Goal: Transaction & Acquisition: Book appointment/travel/reservation

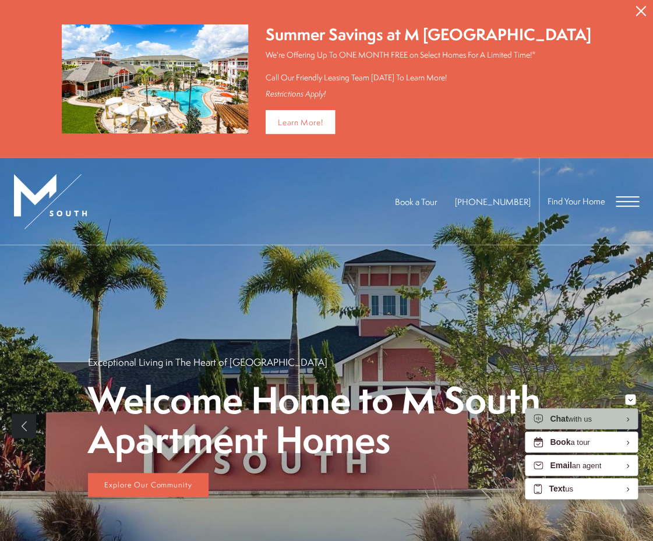
click at [582, 203] on span "Find Your Home" at bounding box center [576, 201] width 58 height 12
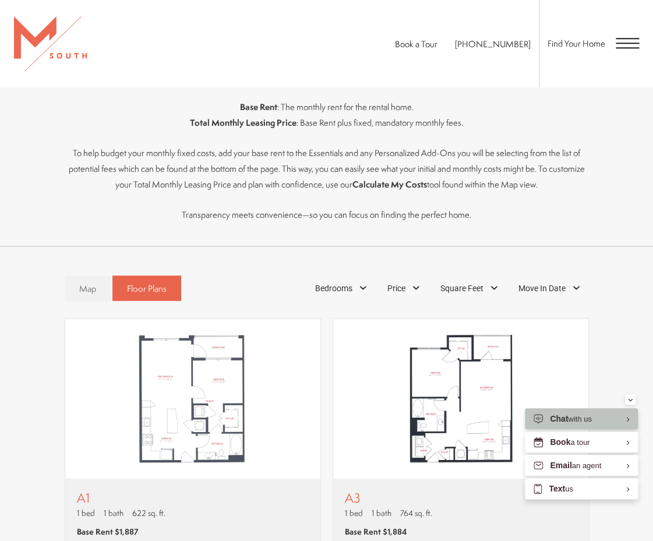
scroll to position [422, 0]
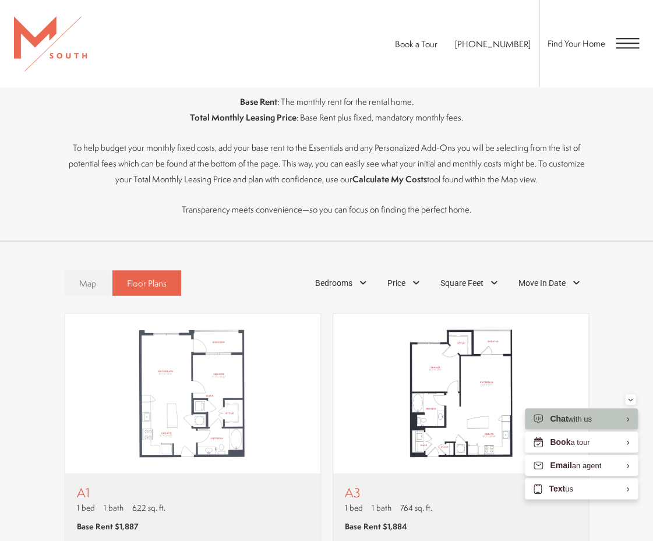
click at [86, 289] on span "Map" at bounding box center [87, 283] width 17 height 12
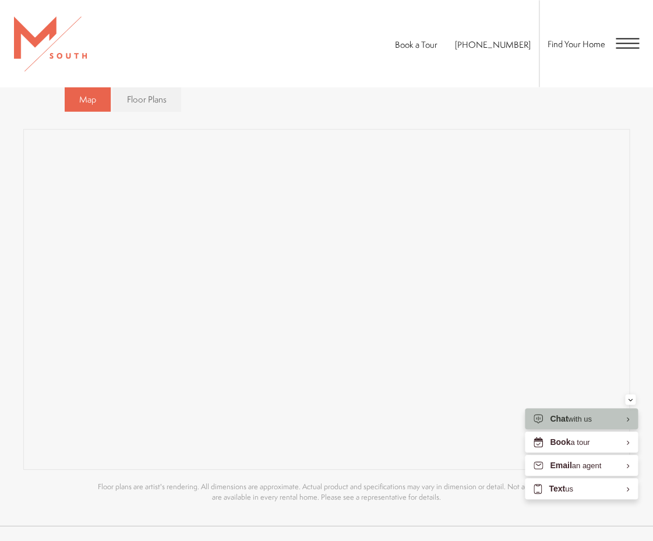
scroll to position [604, 0]
click at [149, 108] on link "Floor Plans" at bounding box center [146, 100] width 69 height 25
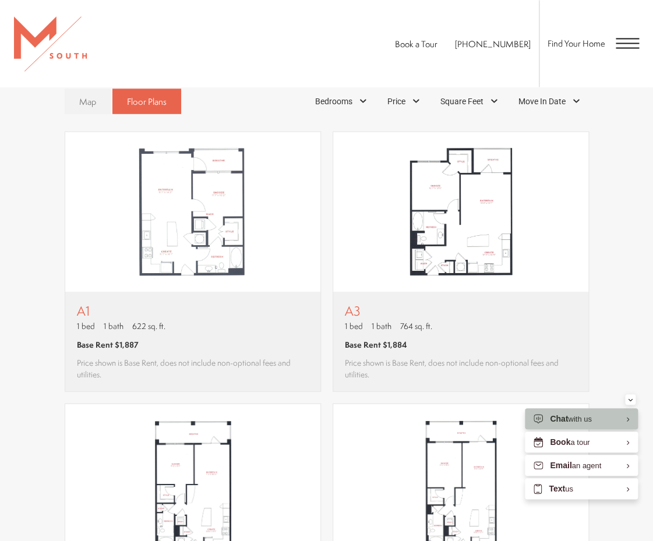
click at [87, 103] on span "Map" at bounding box center [87, 101] width 17 height 12
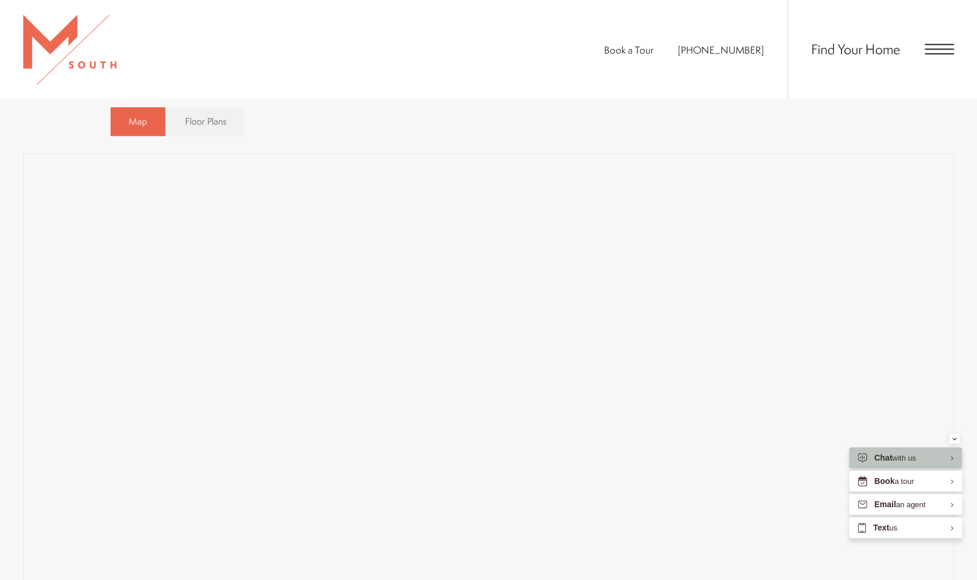
scroll to position [794, 0]
click at [231, 122] on link "Floor Plans" at bounding box center [205, 114] width 77 height 29
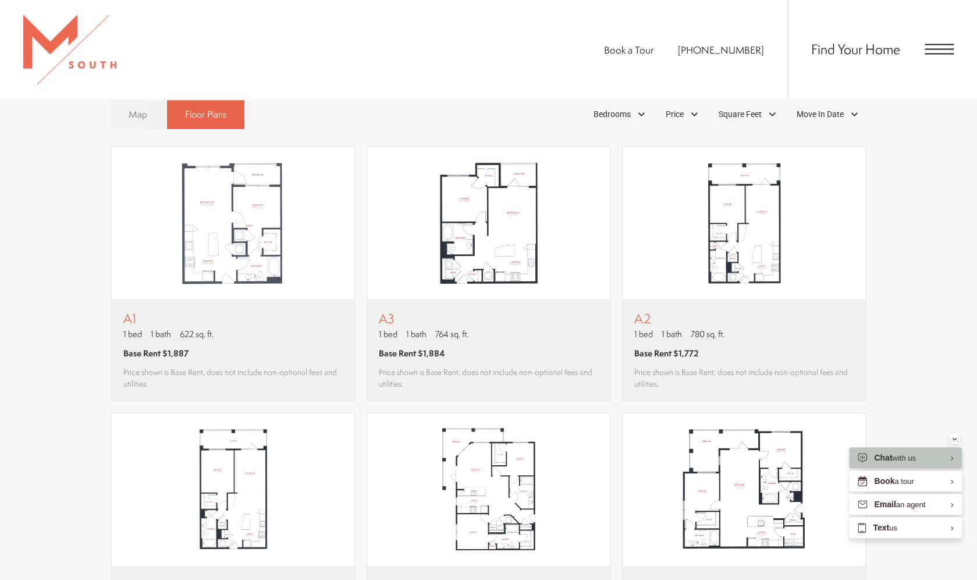
click at [153, 118] on link "Map" at bounding box center [138, 114] width 55 height 29
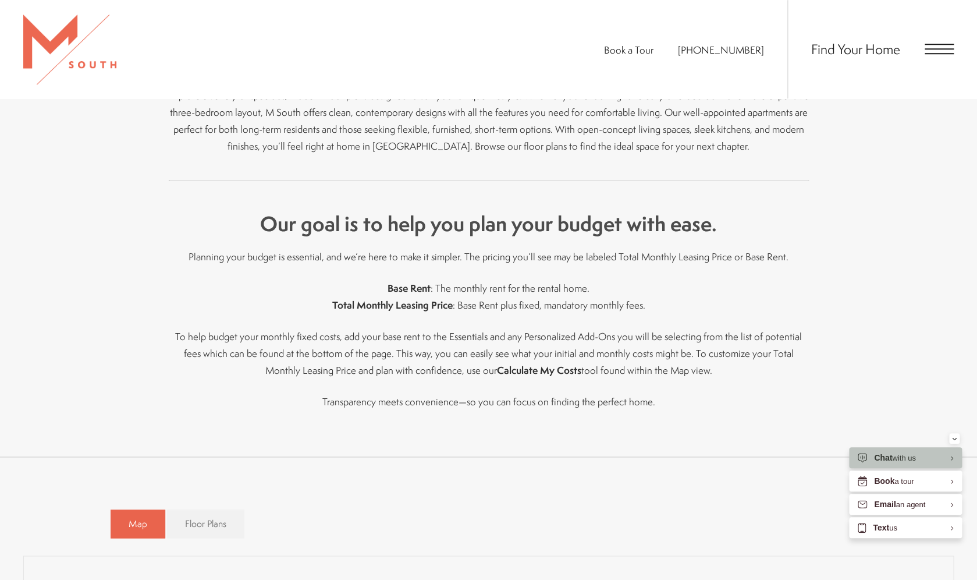
scroll to position [389, 0]
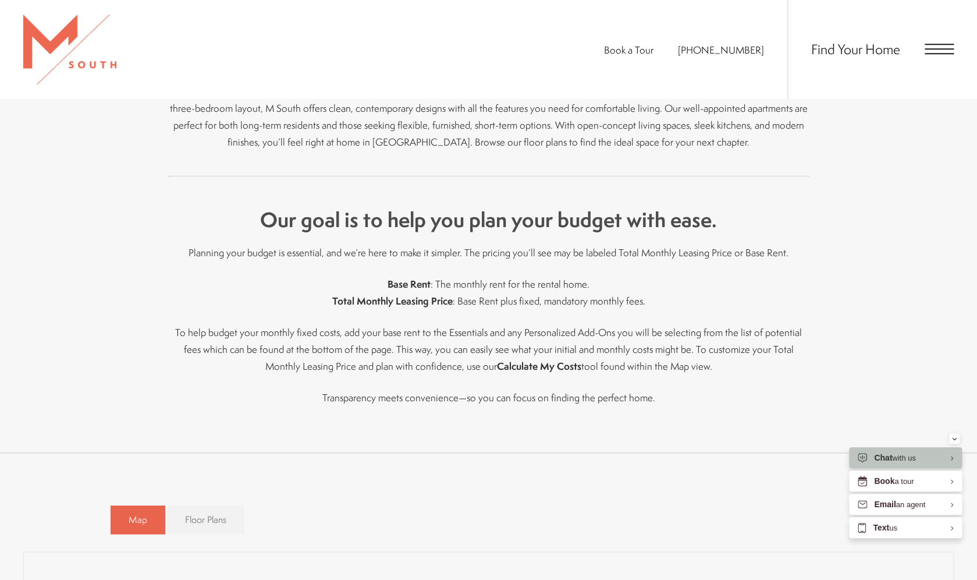
click at [192, 515] on span "Floor Plans" at bounding box center [205, 519] width 41 height 13
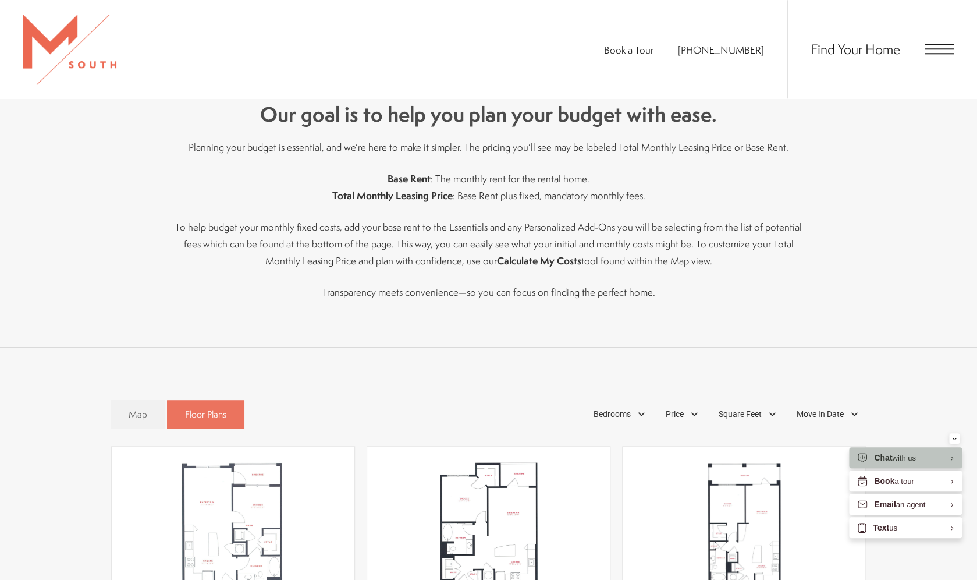
scroll to position [505, 0]
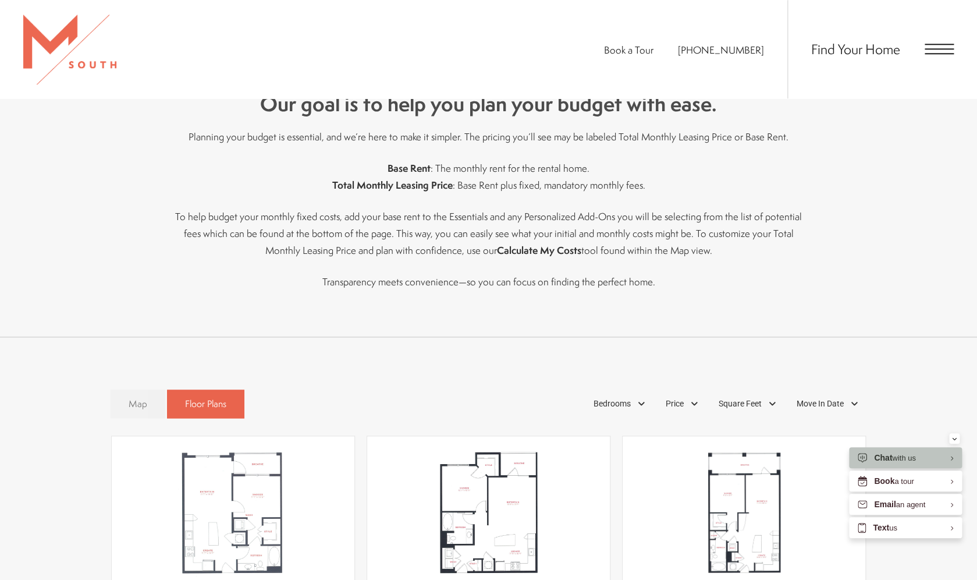
click at [146, 407] on span "Map" at bounding box center [138, 403] width 19 height 13
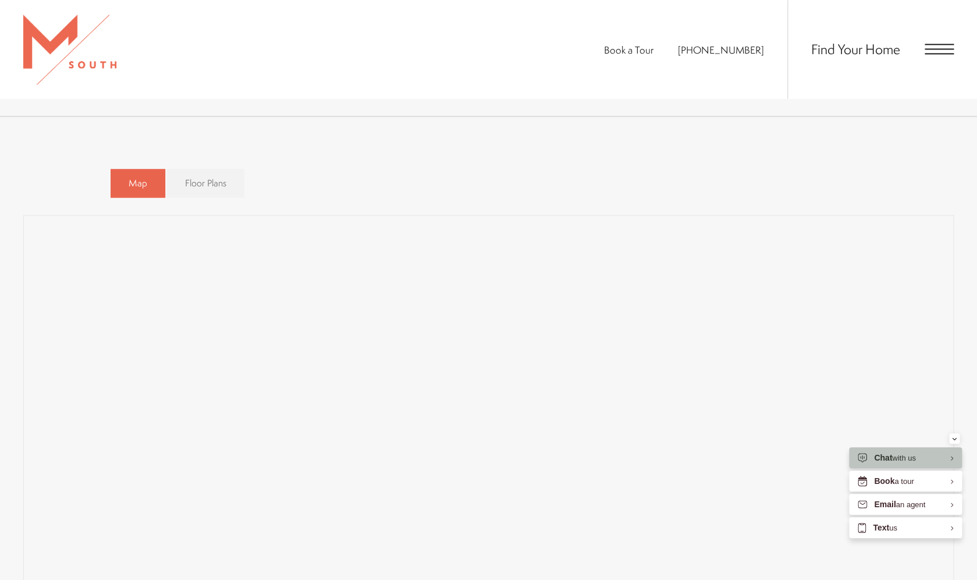
scroll to position [730, 0]
click at [206, 182] on span "Floor Plans" at bounding box center [205, 178] width 41 height 13
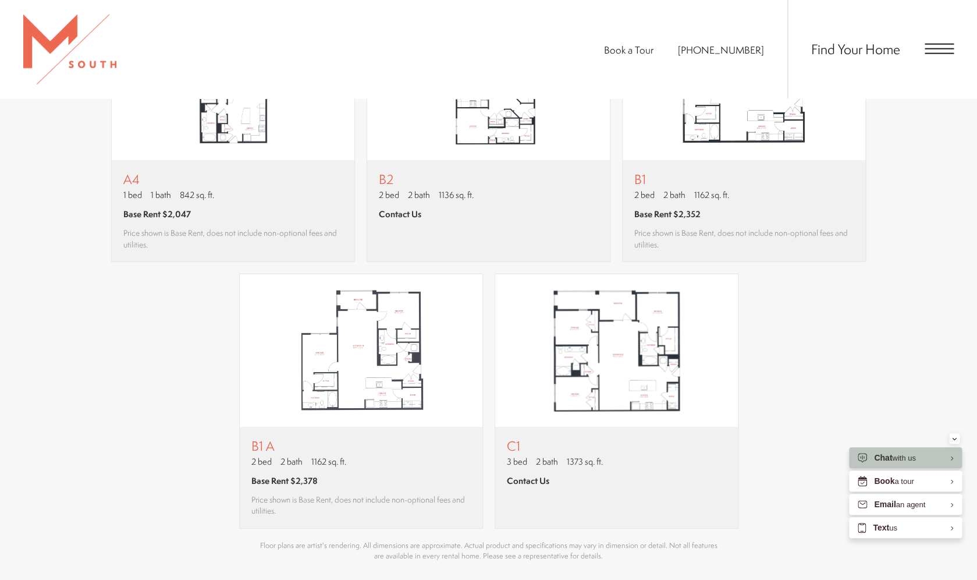
scroll to position [1185, 0]
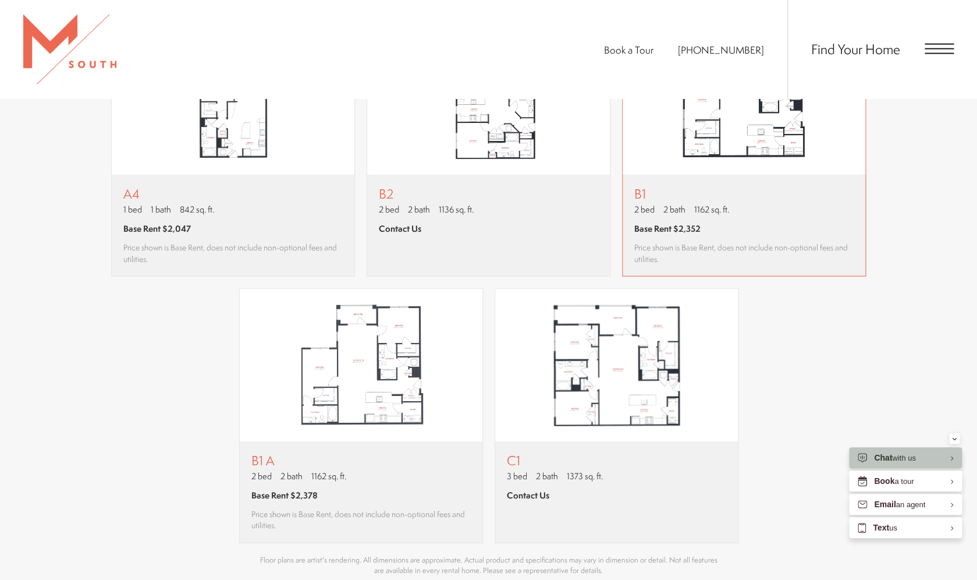
click at [696, 192] on p "B1" at bounding box center [744, 193] width 219 height 15
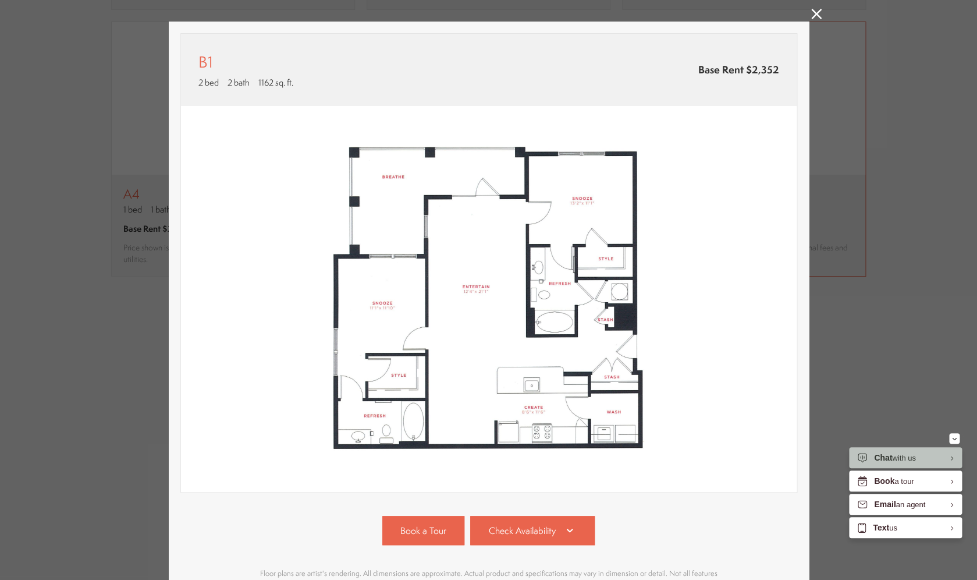
scroll to position [38, 0]
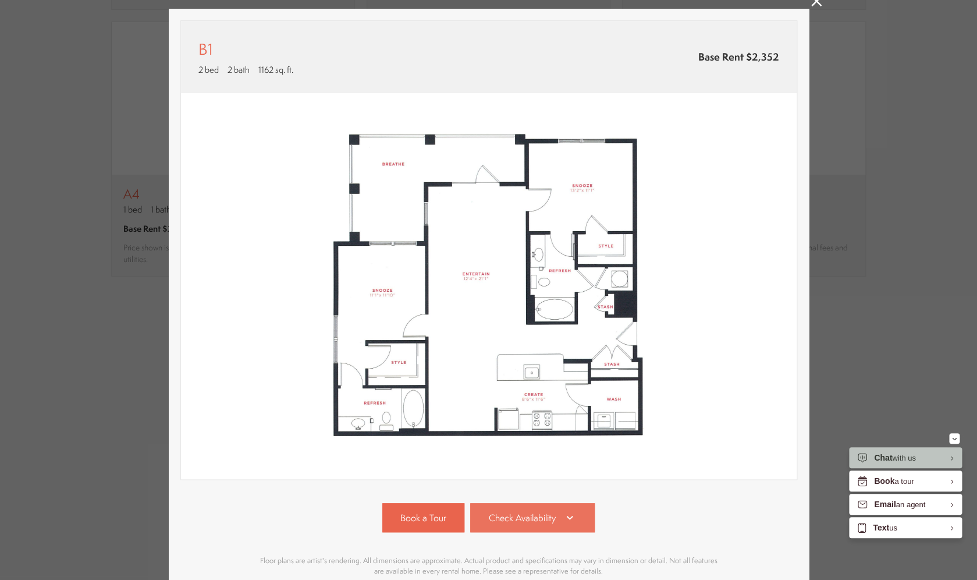
click at [530, 512] on span "Check Availability" at bounding box center [521, 517] width 67 height 13
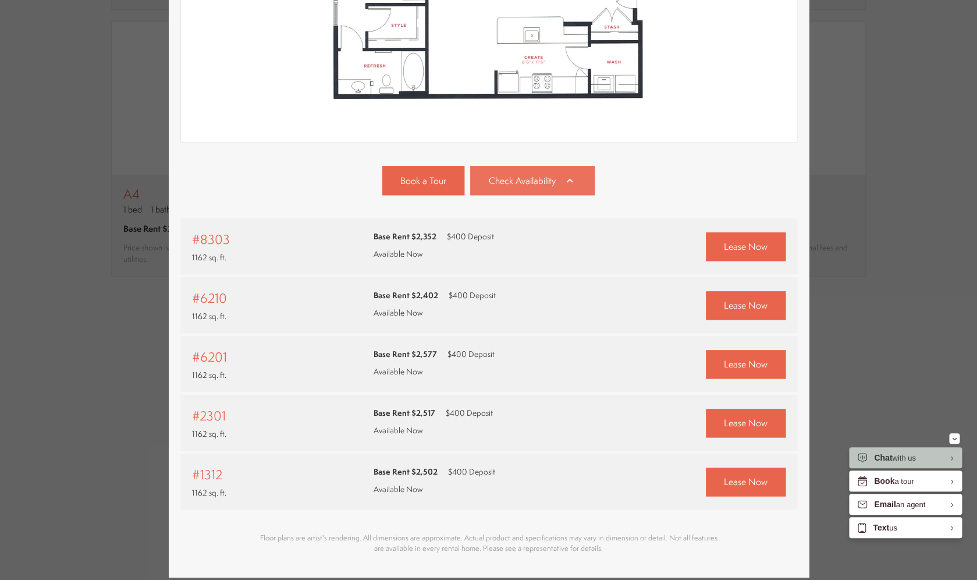
scroll to position [419, 0]
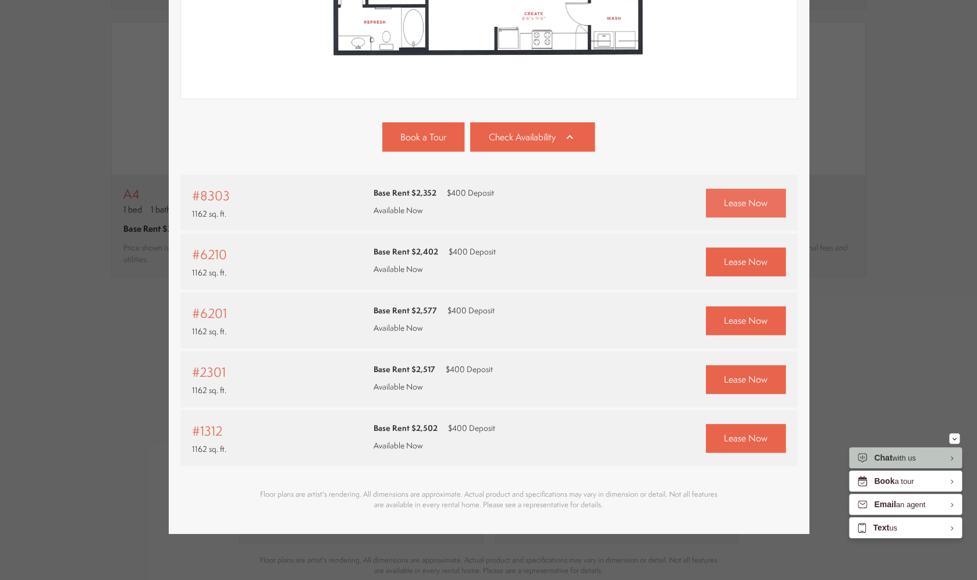
click at [753, 208] on span "Lease Now" at bounding box center [746, 202] width 44 height 13
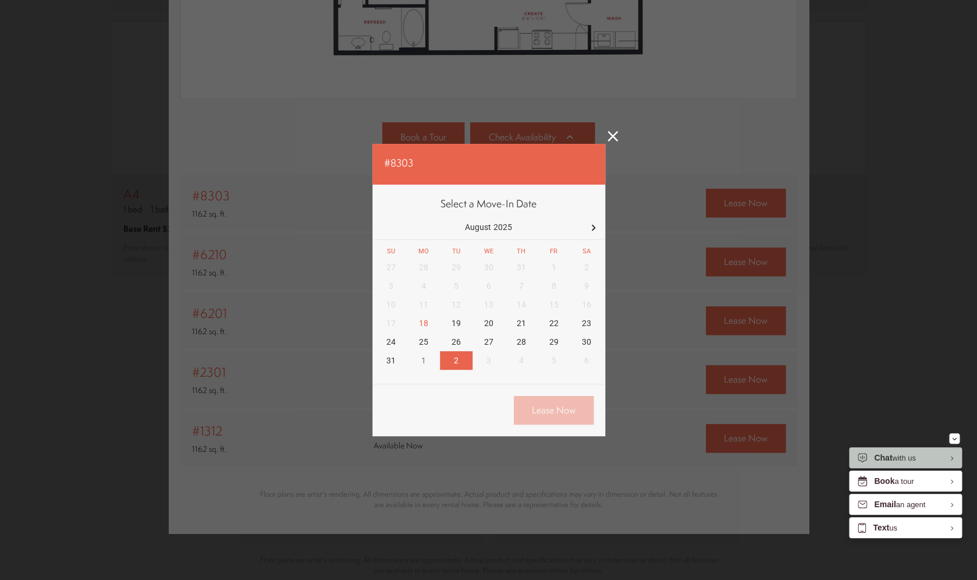
click at [454, 359] on div "2" at bounding box center [456, 360] width 33 height 19
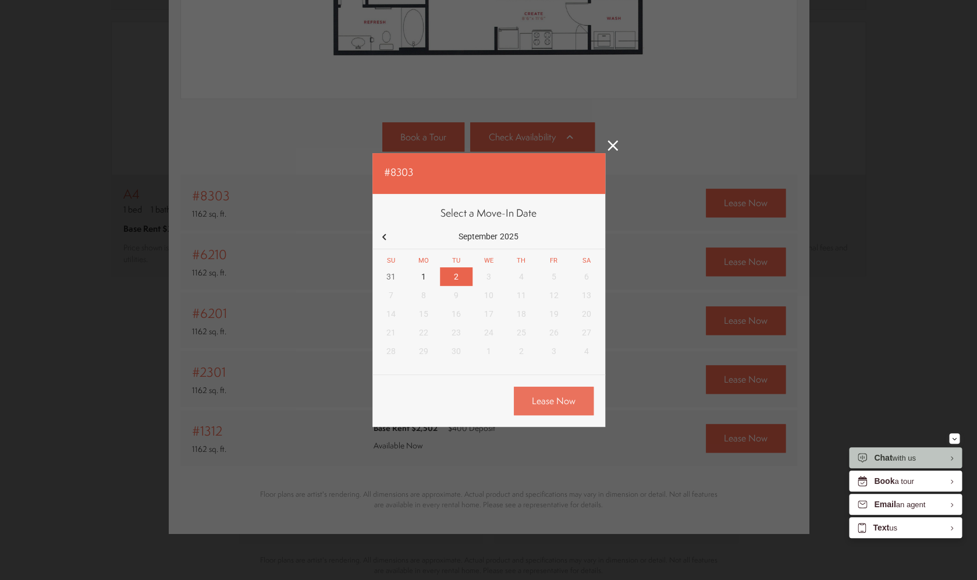
click at [553, 401] on link "Lease Now" at bounding box center [554, 401] width 80 height 29
click at [559, 394] on link "Lease Now" at bounding box center [554, 401] width 80 height 29
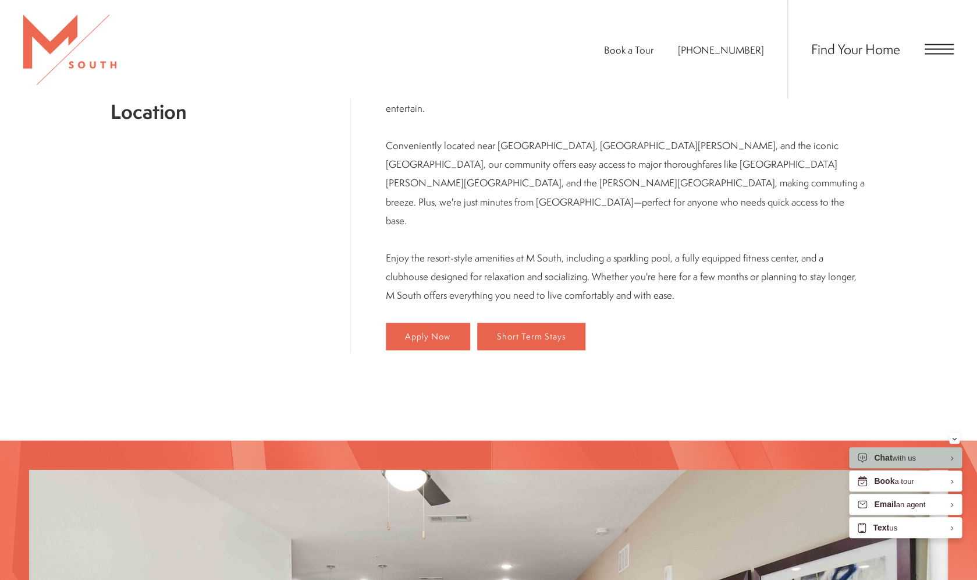
scroll to position [837, 0]
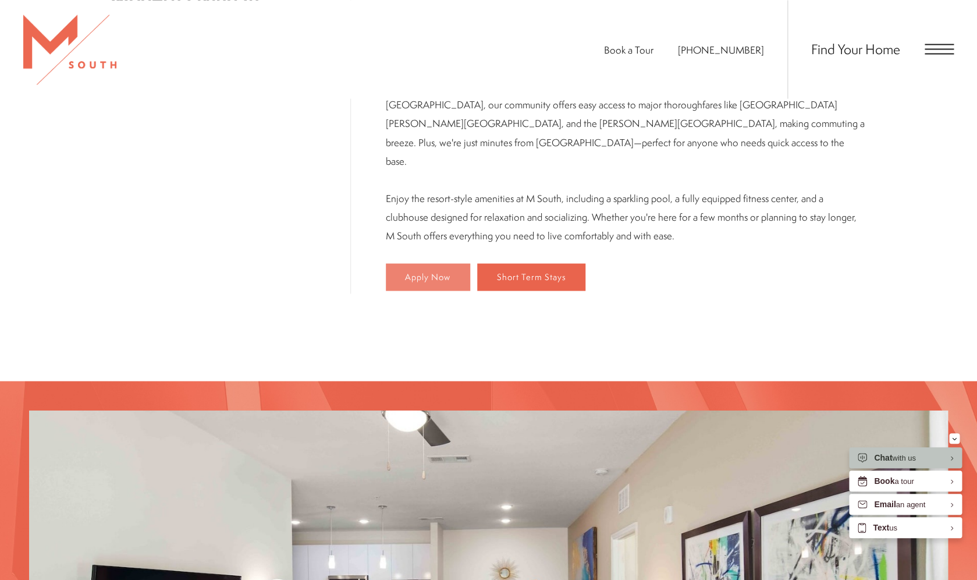
click at [421, 272] on span "Apply Now" at bounding box center [427, 277] width 45 height 10
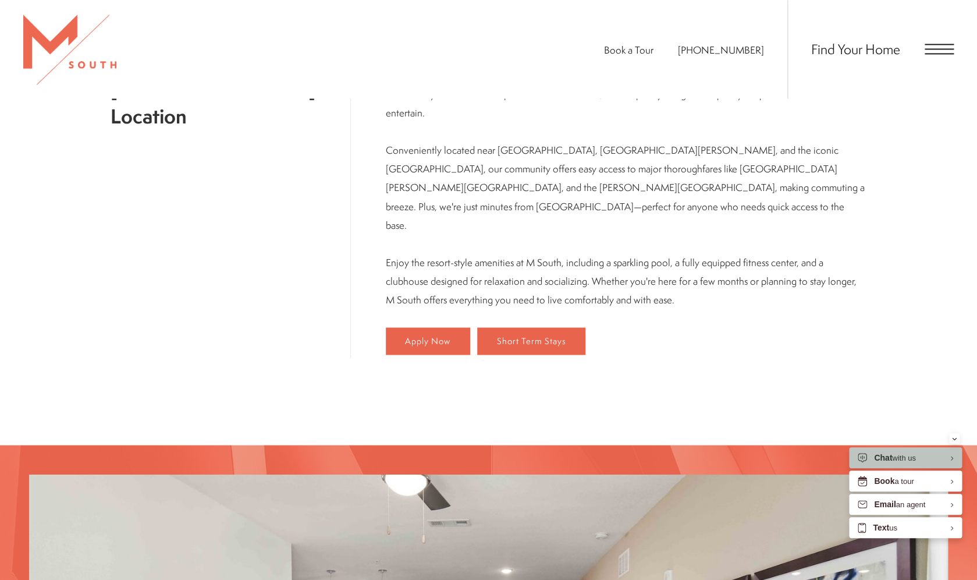
scroll to position [771, 0]
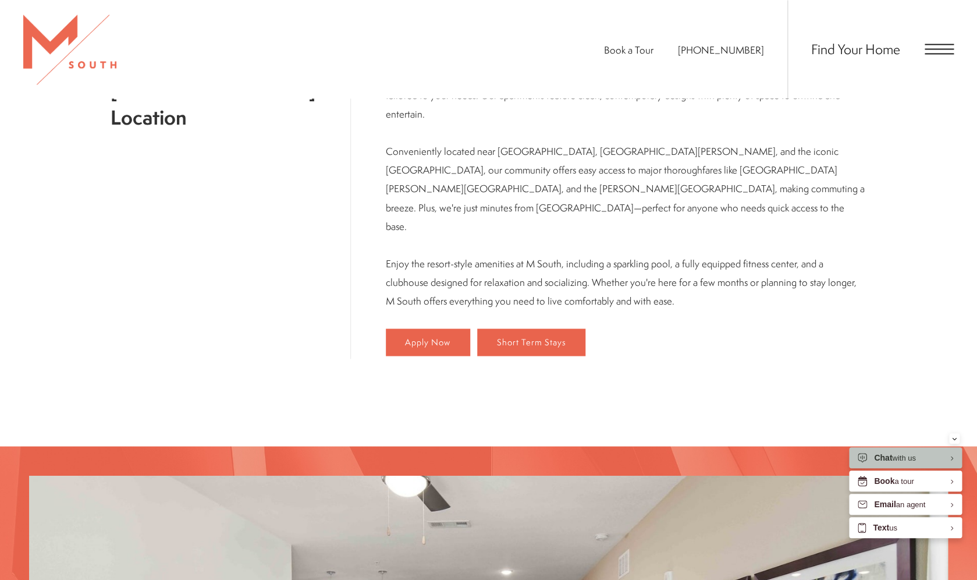
click at [954, 37] on div "Find Your Home" at bounding box center [871, 49] width 166 height 98
click at [941, 51] on span "Open Menu" at bounding box center [939, 49] width 29 height 10
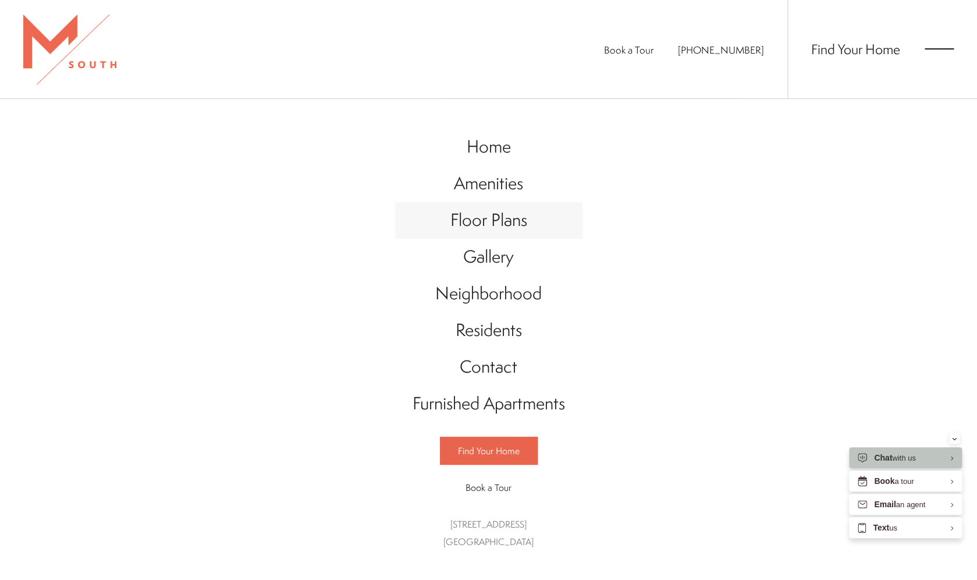
click at [495, 218] on span "Floor Plans" at bounding box center [489, 220] width 77 height 24
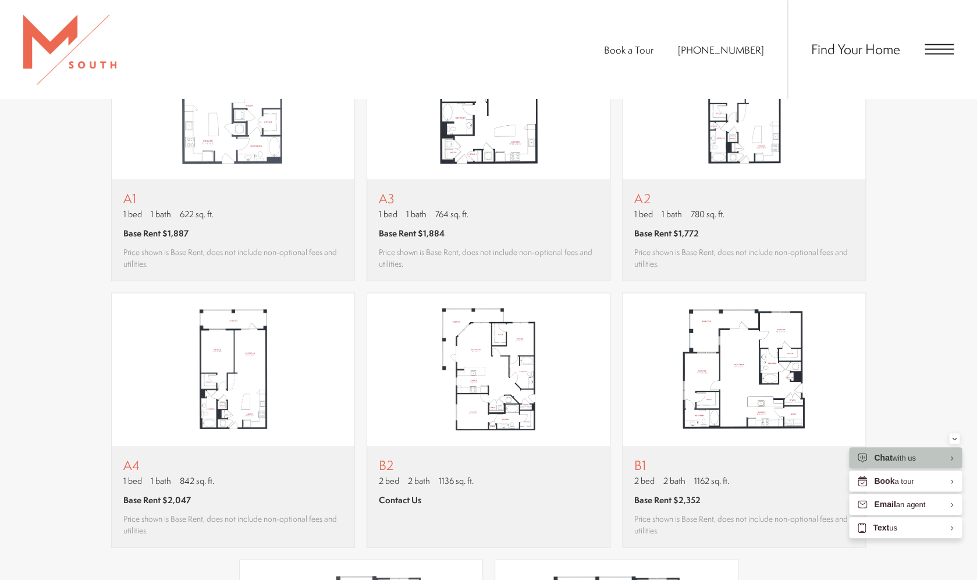
scroll to position [934, 0]
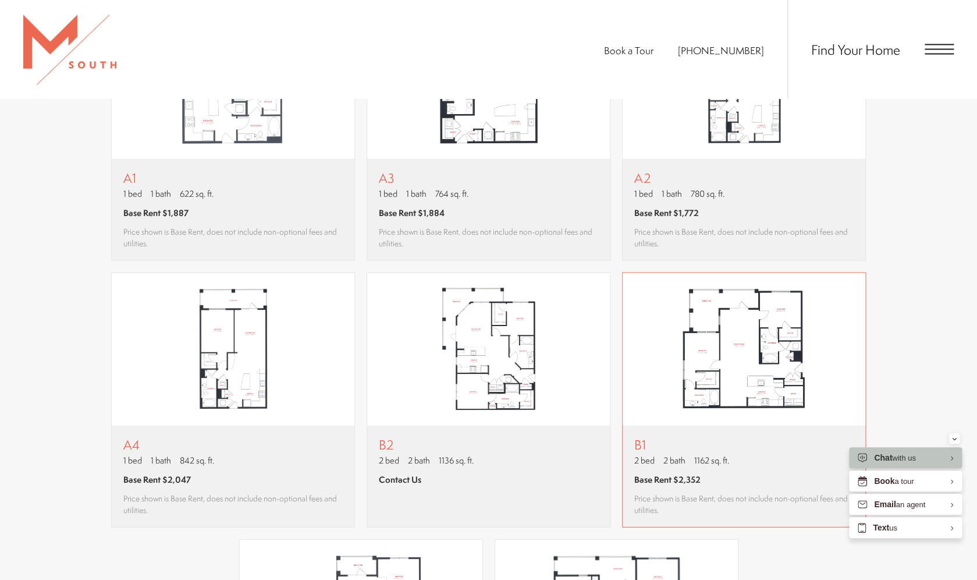
click at [748, 343] on img "View floor plan B1" at bounding box center [744, 348] width 243 height 153
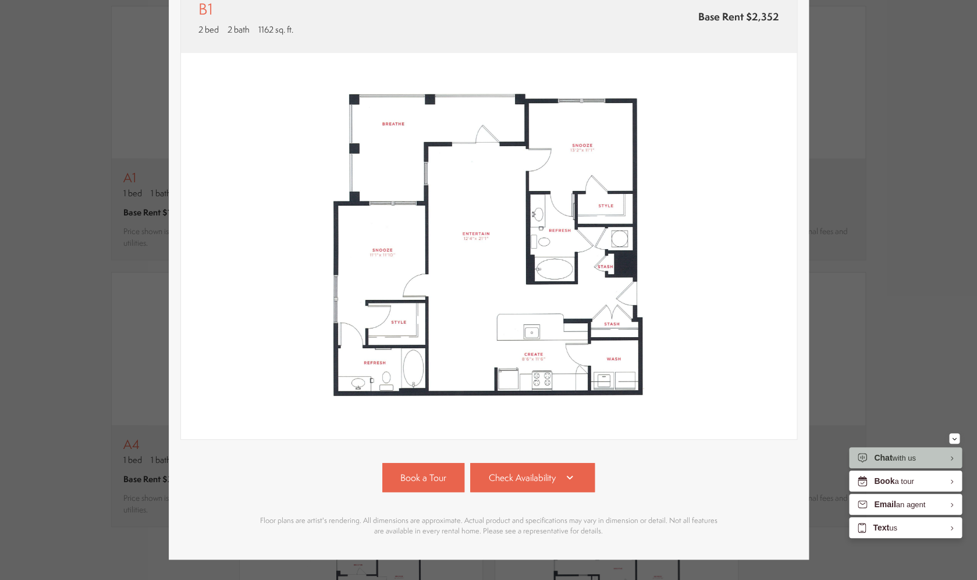
scroll to position [81, 0]
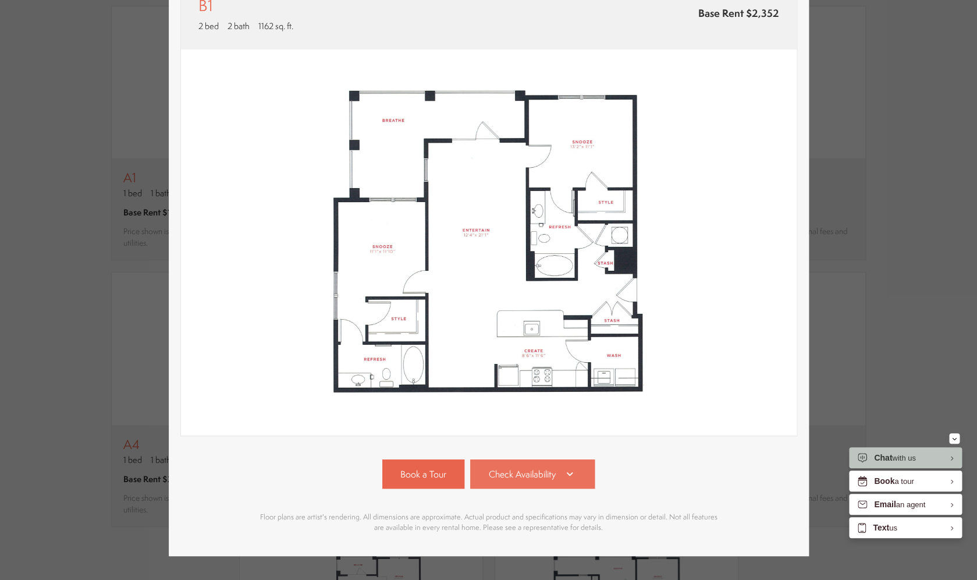
click at [548, 479] on span "Check Availability" at bounding box center [521, 473] width 67 height 13
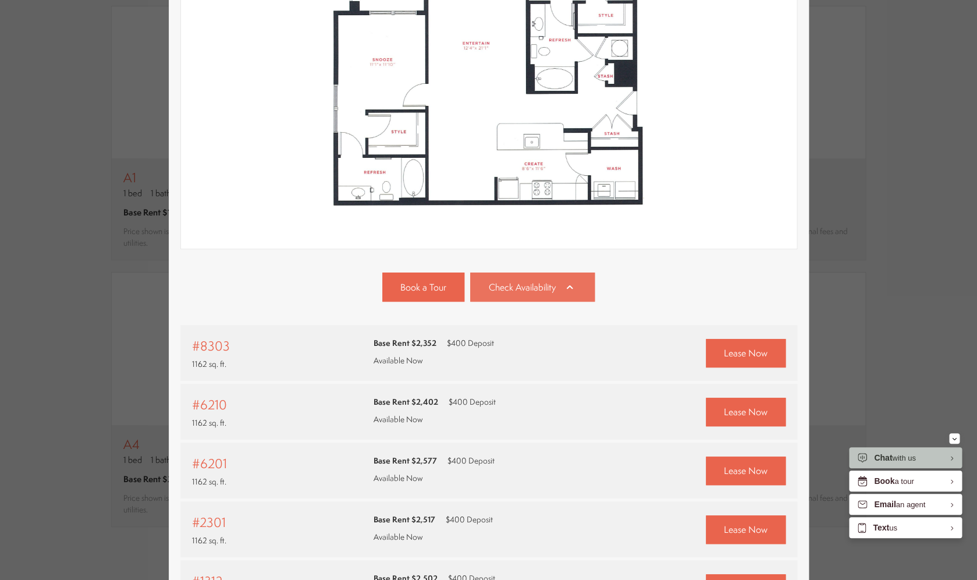
scroll to position [419, 0]
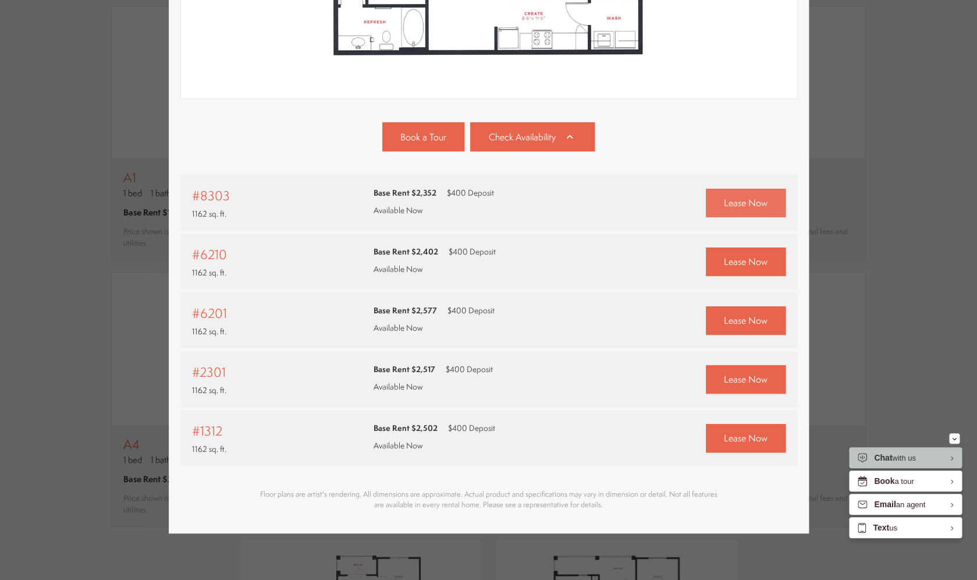
click at [727, 208] on span "Lease Now" at bounding box center [746, 202] width 44 height 13
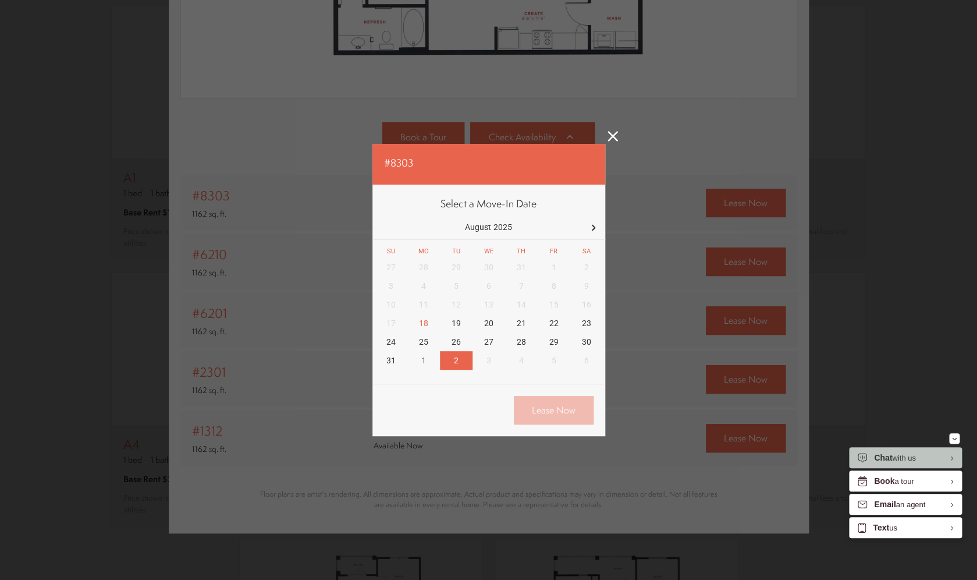
click at [460, 357] on div "2" at bounding box center [456, 360] width 33 height 19
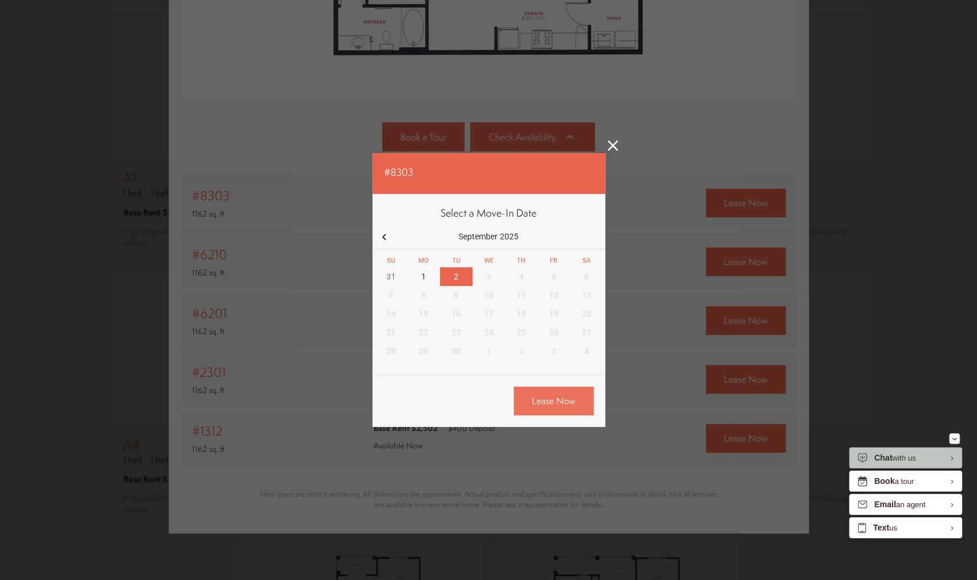
click at [552, 398] on link "Lease Now" at bounding box center [554, 401] width 80 height 29
